Goal: Use online tool/utility

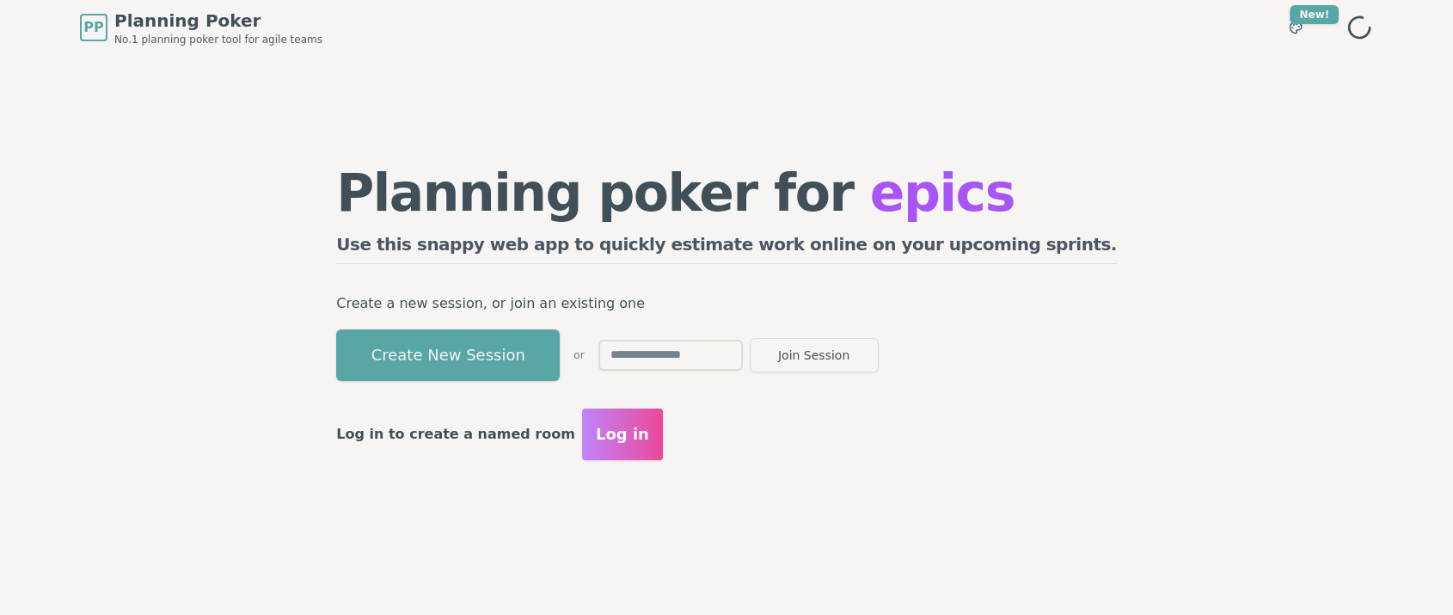
drag, startPoint x: 530, startPoint y: 358, endPoint x: 463, endPoint y: 251, distance: 125.9
click at [530, 357] on button "Create New Session" at bounding box center [448, 355] width 224 height 52
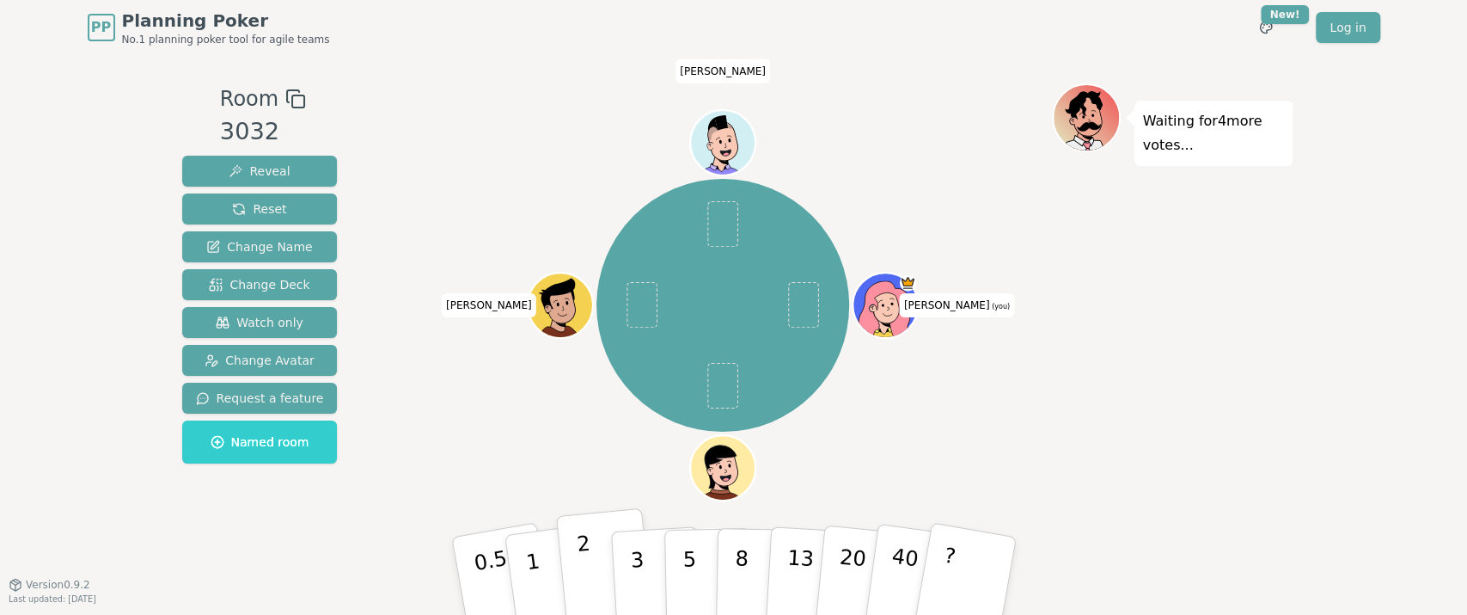
click at [592, 577] on button "2" at bounding box center [604, 576] width 98 height 137
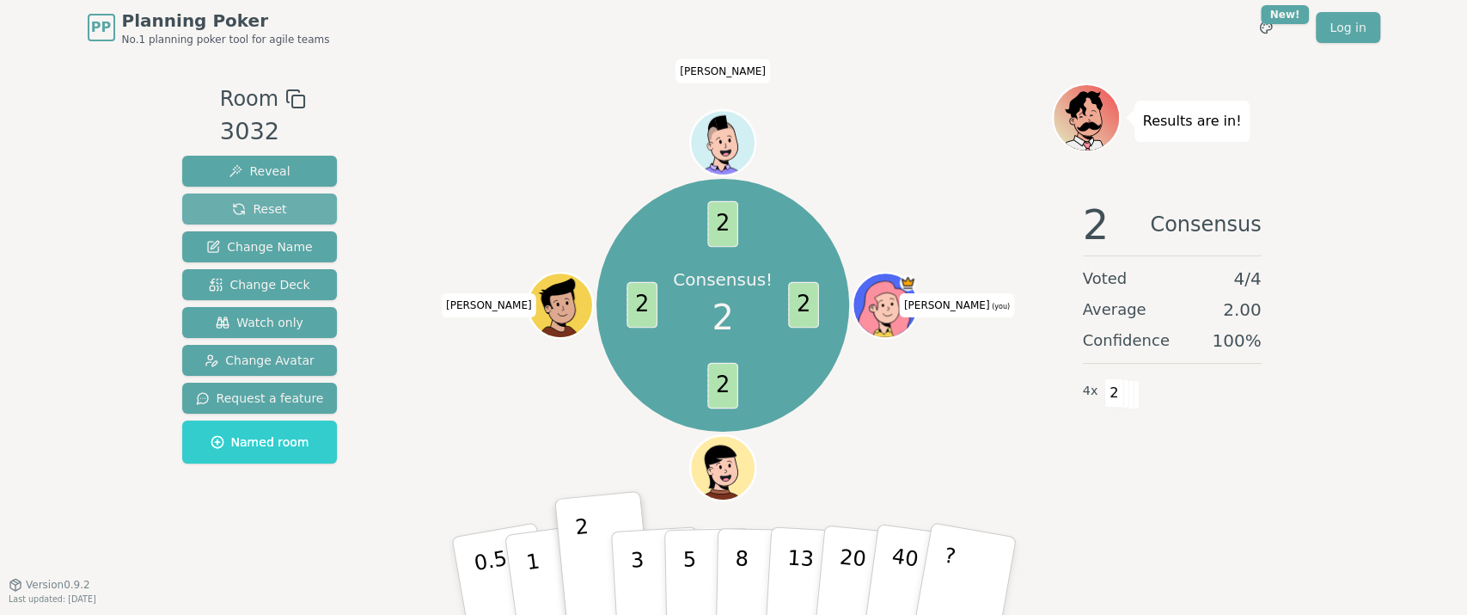
click at [275, 212] on span "Reset" at bounding box center [259, 208] width 54 height 17
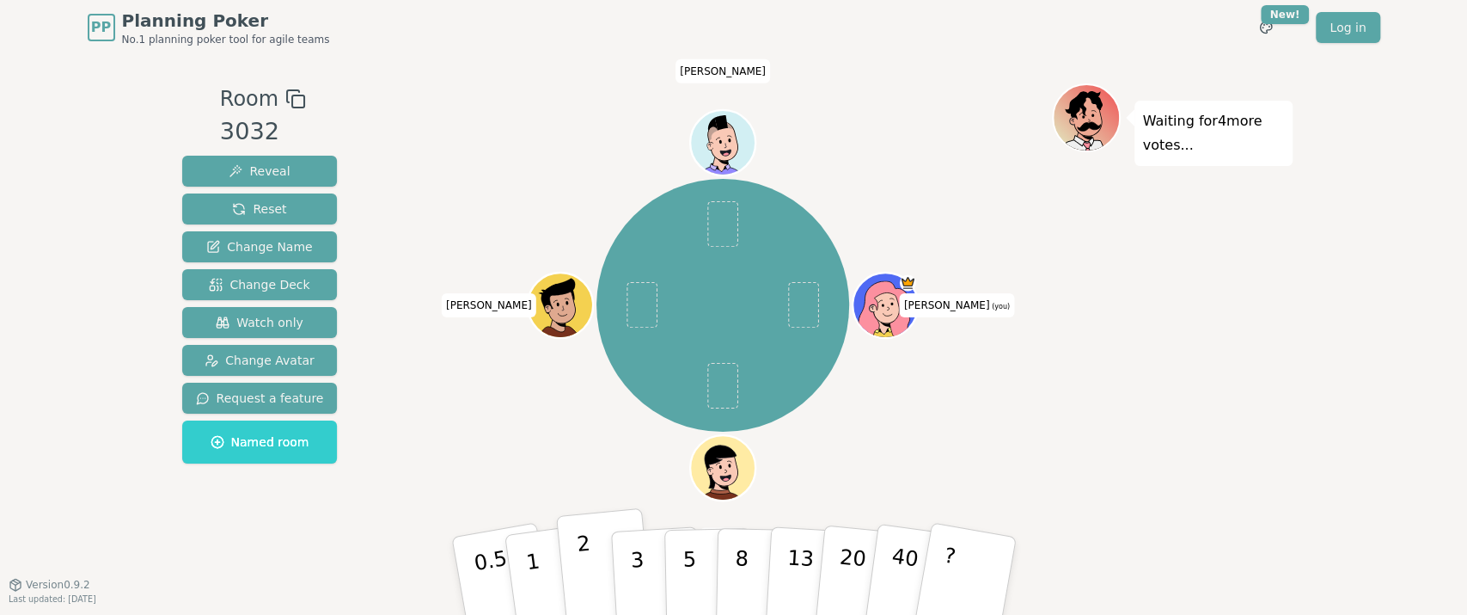
click at [593, 582] on button "2" at bounding box center [604, 576] width 98 height 137
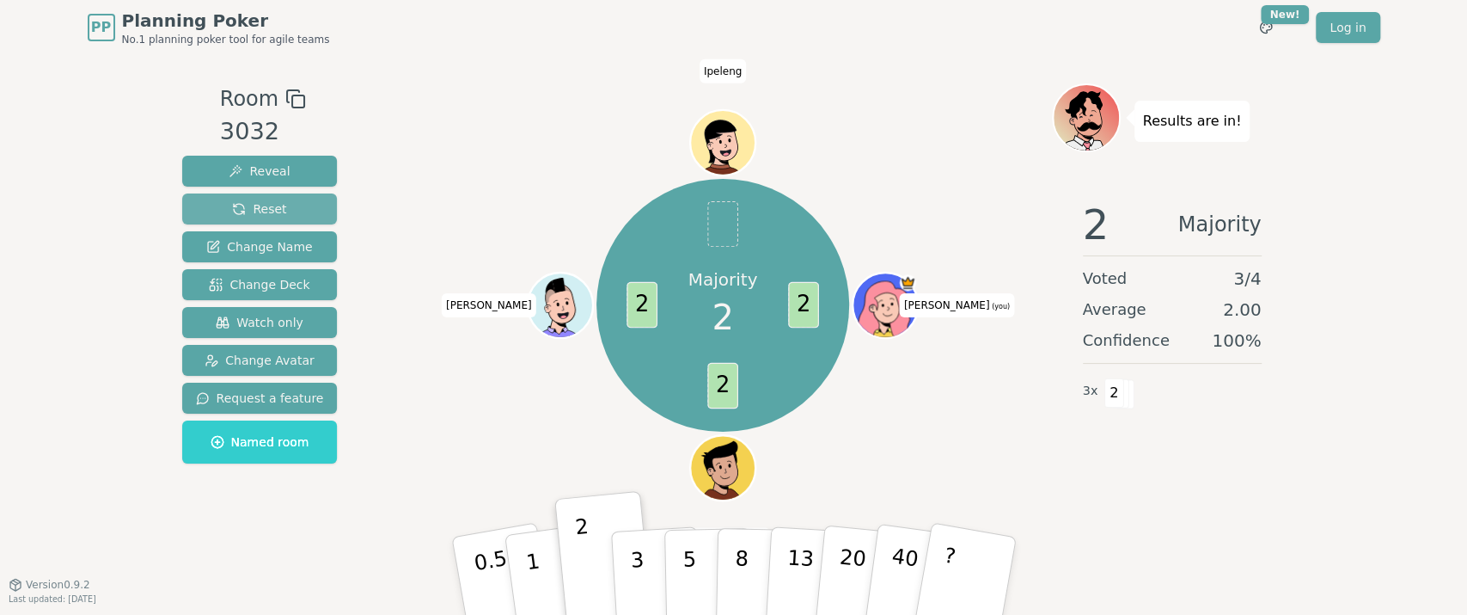
click at [249, 210] on span "Reset" at bounding box center [259, 208] width 54 height 17
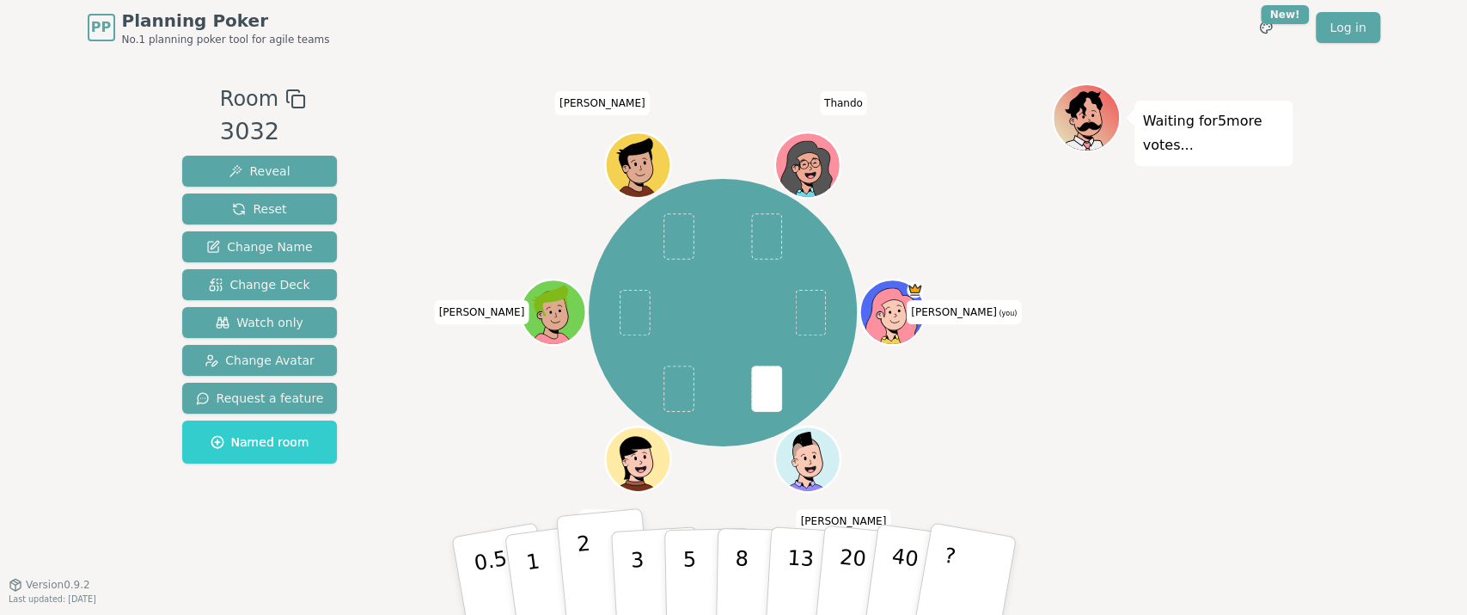
click at [584, 592] on p "2" at bounding box center [586, 578] width 22 height 94
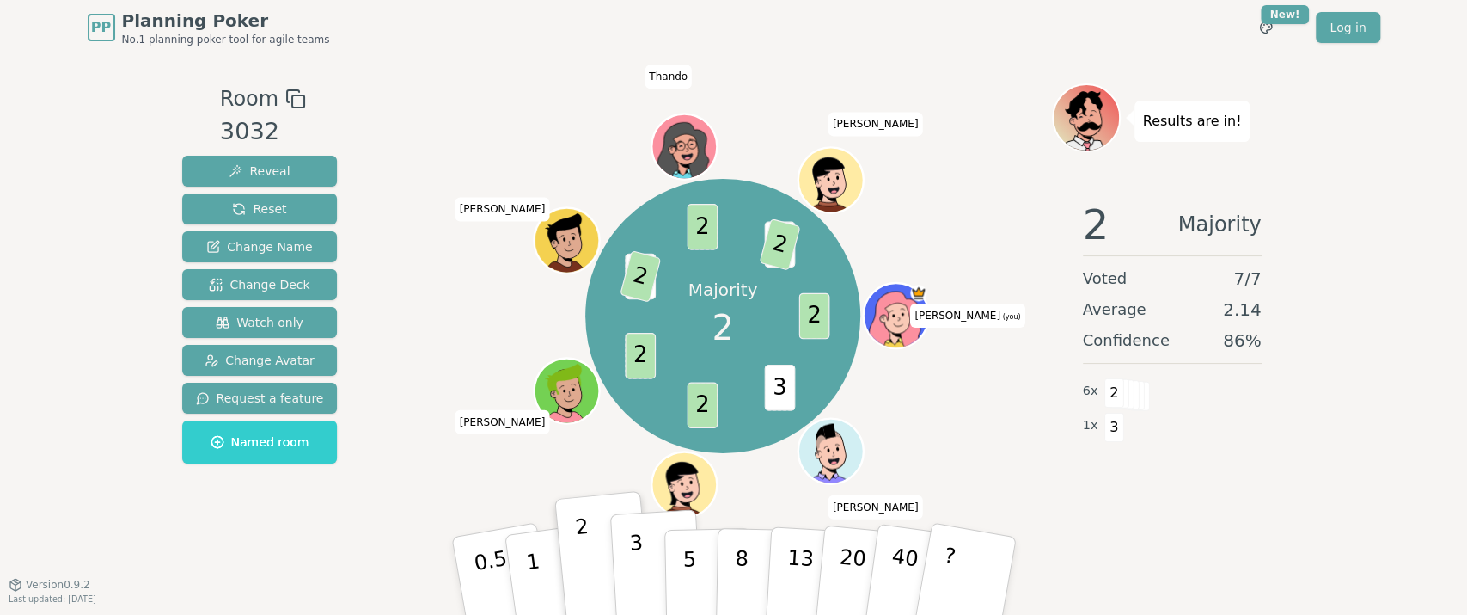
click at [640, 579] on p "3" at bounding box center [637, 577] width 19 height 94
